Goal: Navigation & Orientation: Find specific page/section

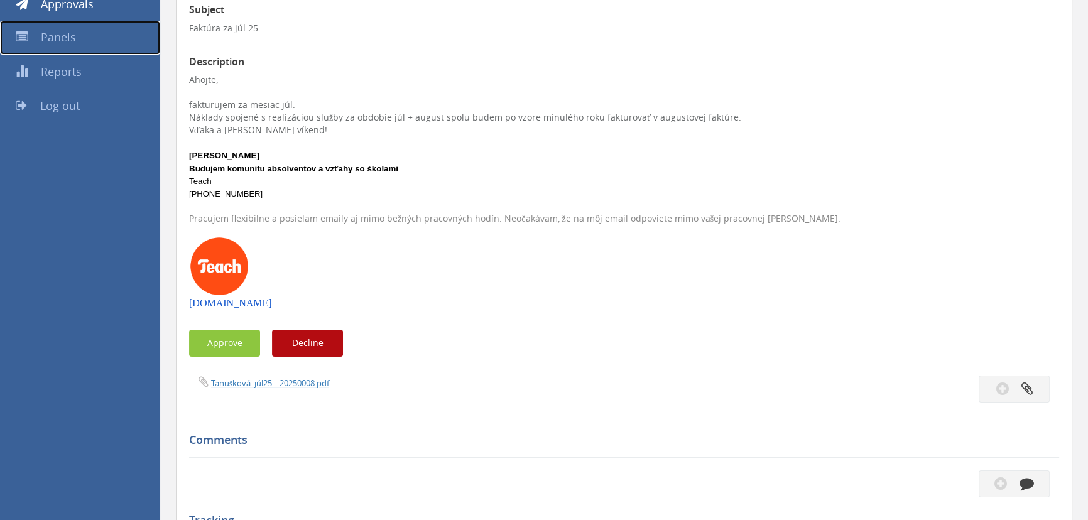
click at [70, 39] on span "Panels" at bounding box center [58, 37] width 35 height 15
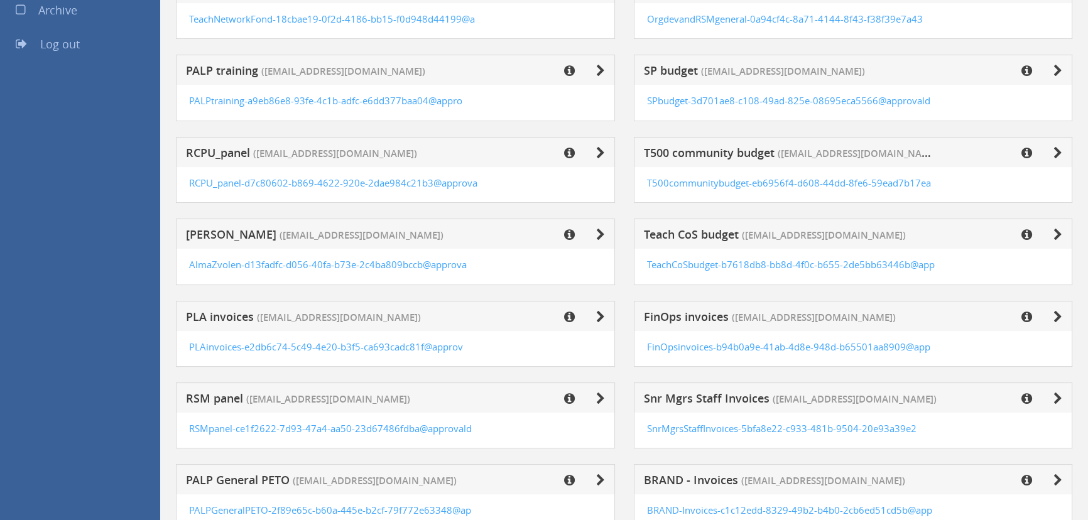
scroll to position [307, 0]
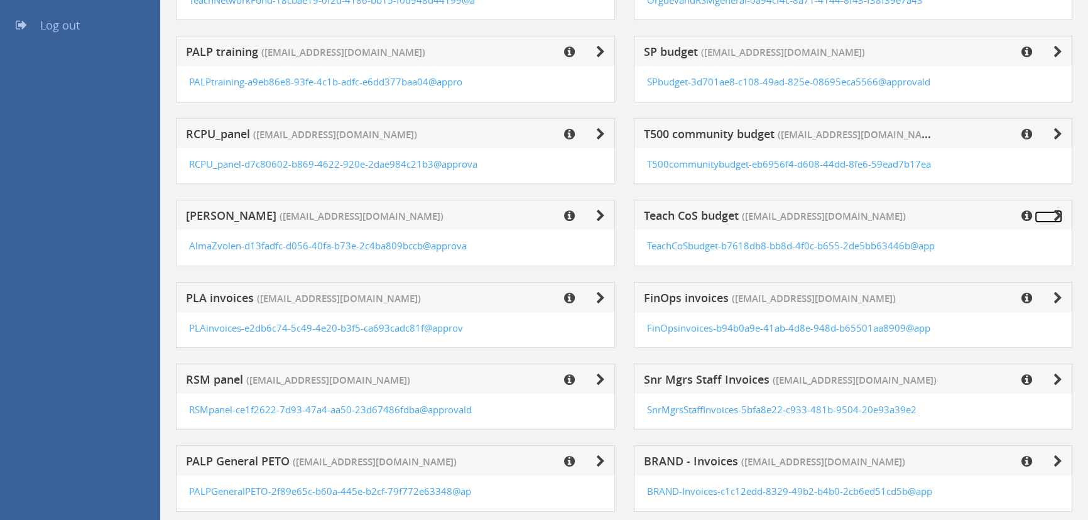
click at [1057, 210] on icon at bounding box center [1057, 216] width 9 height 13
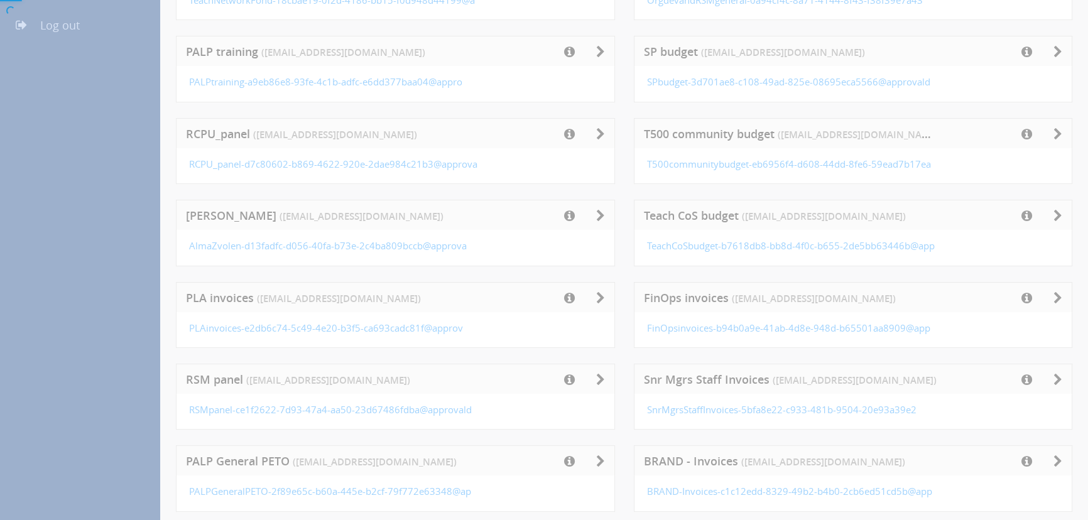
scroll to position [50, 0]
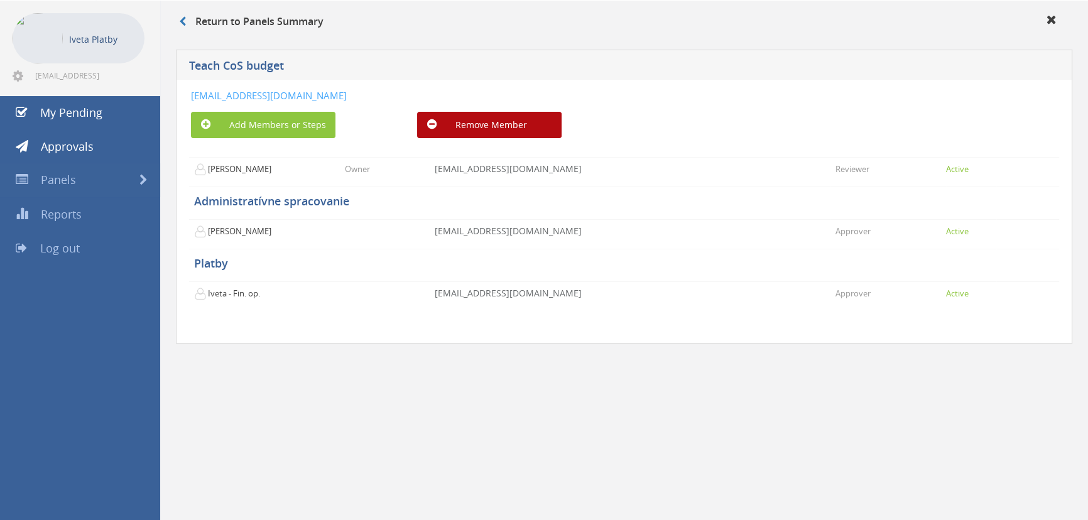
drag, startPoint x: 663, startPoint y: 102, endPoint x: 166, endPoint y: 94, distance: 497.4
click at [166, 94] on div "Teach CoS budget [EMAIL_ADDRESS][DOMAIN_NAME] Add Members or Steps Remove Membe…" at bounding box center [624, 214] width 928 height 342
copy link "[EMAIL_ADDRESS][DOMAIN_NAME]"
